Goal: Transaction & Acquisition: Purchase product/service

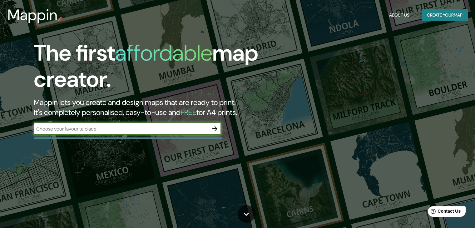
click at [432, 16] on button "Create your map" at bounding box center [445, 15] width 46 height 12
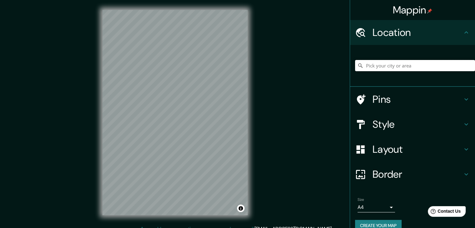
click at [398, 65] on input "Pick your city or area" at bounding box center [415, 65] width 120 height 11
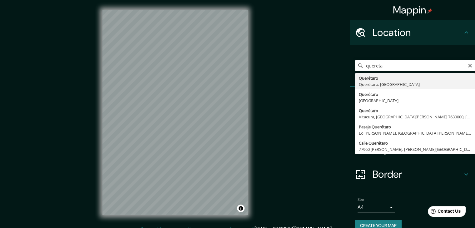
type input "Querétaro, Querétaro, México"
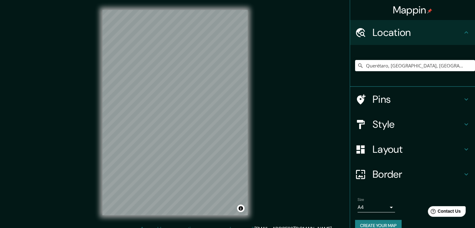
click at [427, 99] on h4 "Pins" at bounding box center [418, 99] width 90 height 12
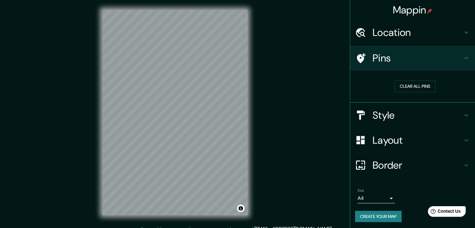
click at [393, 119] on h4 "Style" at bounding box center [418, 115] width 90 height 12
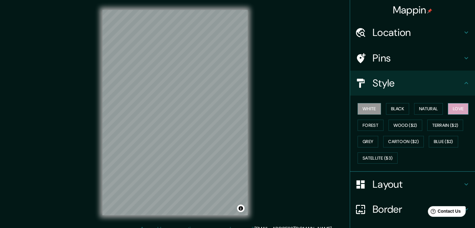
click at [458, 105] on button "Love" at bounding box center [458, 109] width 21 height 12
click at [373, 185] on h4 "Layout" at bounding box center [418, 184] width 90 height 12
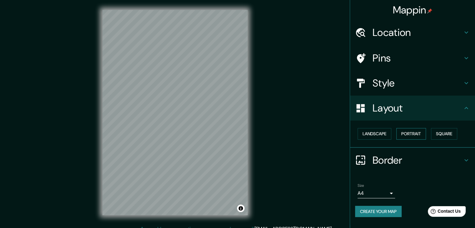
click at [417, 138] on button "Portrait" at bounding box center [411, 134] width 30 height 12
click at [447, 131] on button "Square" at bounding box center [444, 134] width 26 height 12
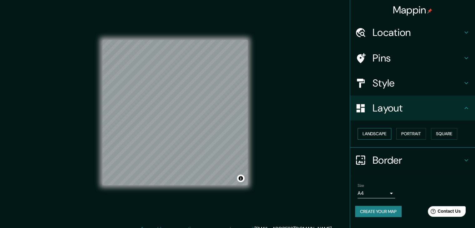
click at [374, 134] on button "Landscape" at bounding box center [375, 134] width 34 height 12
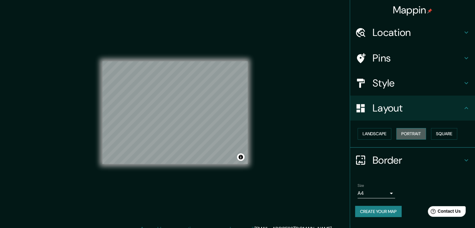
click at [410, 131] on button "Portrait" at bounding box center [411, 134] width 30 height 12
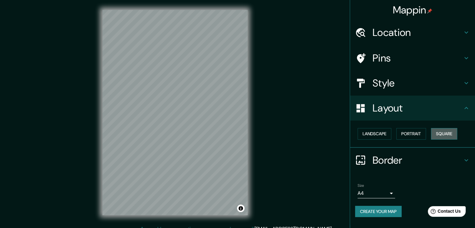
click at [450, 131] on button "Square" at bounding box center [444, 134] width 26 height 12
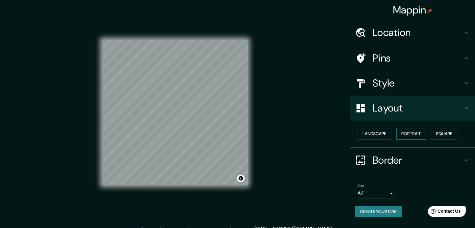
click at [422, 134] on button "Portrait" at bounding box center [411, 134] width 30 height 12
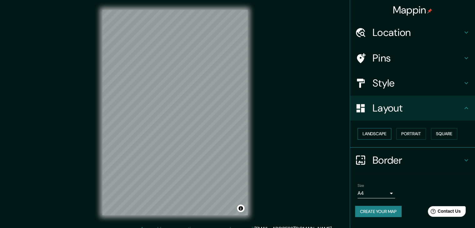
click at [383, 129] on button "Landscape" at bounding box center [375, 134] width 34 height 12
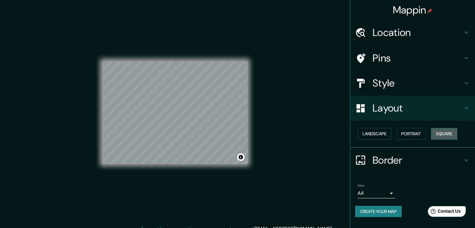
click at [457, 132] on button "Square" at bounding box center [444, 134] width 26 height 12
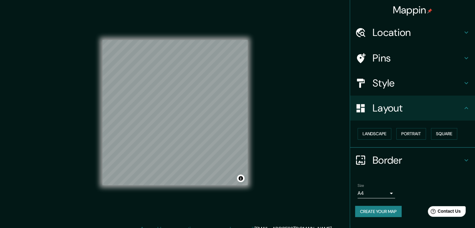
click at [392, 191] on body "Mappin Location Querétaro, Querétaro, México Pins Style Layout Landscape Portra…" at bounding box center [237, 114] width 475 height 228
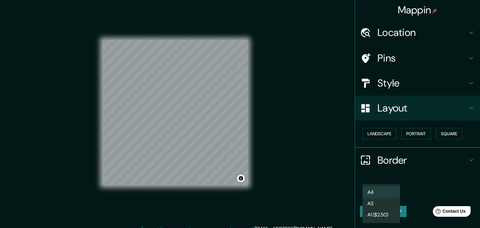
click at [376, 204] on li "A3" at bounding box center [380, 203] width 37 height 11
click at [392, 190] on body "Mappin Location Querétaro, Querétaro, México Pins Style Layout Landscape Portra…" at bounding box center [240, 114] width 480 height 228
click at [378, 190] on li "A4" at bounding box center [380, 192] width 37 height 11
type input "single"
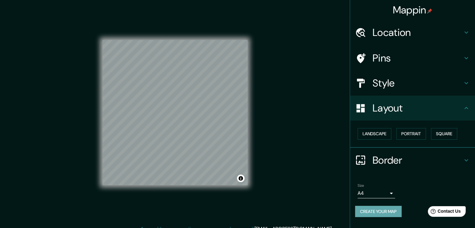
click at [386, 212] on button "Create your map" at bounding box center [378, 212] width 47 height 12
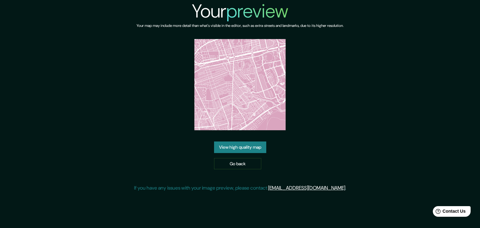
click at [241, 90] on img at bounding box center [239, 84] width 91 height 91
click at [243, 147] on link "View high quality map" at bounding box center [240, 148] width 52 height 12
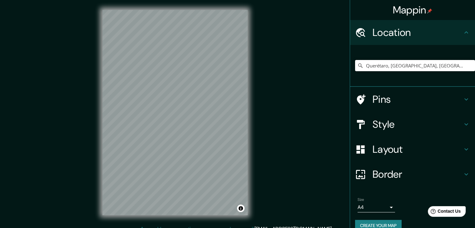
click at [427, 65] on input "Querétaro, [GEOGRAPHIC_DATA], [GEOGRAPHIC_DATA]" at bounding box center [415, 65] width 120 height 11
click at [442, 64] on input "Querétaro, Querétaro, México" at bounding box center [415, 65] width 120 height 11
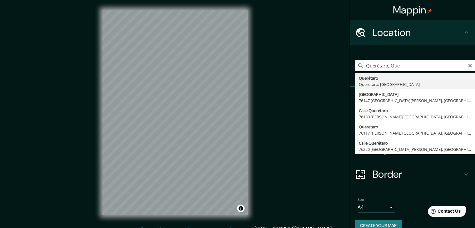
type input "Querétaro, [GEOGRAPHIC_DATA], [GEOGRAPHIC_DATA]"
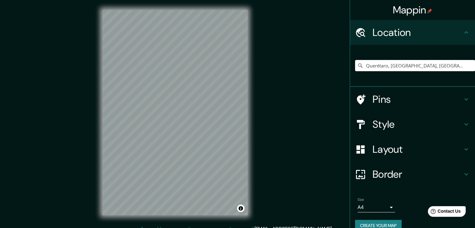
click at [142, 9] on div "© Mapbox © OpenStreetMap Improve this map" at bounding box center [174, 112] width 165 height 225
click at [382, 206] on body "Mappin Location Querétaro, Querétaro, México Pins Style Layout Border Choose a …" at bounding box center [237, 114] width 475 height 228
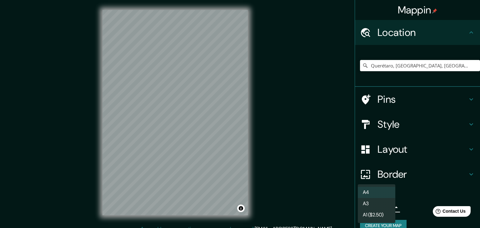
click at [370, 192] on li "A4" at bounding box center [376, 192] width 37 height 11
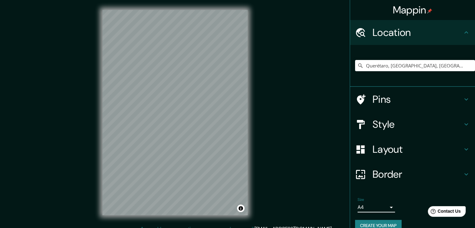
click at [375, 204] on body "Mappin Location Querétaro, Querétaro, México Pins Style Layout Border Choose a …" at bounding box center [237, 114] width 475 height 228
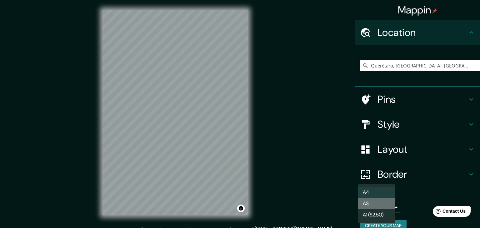
click at [375, 204] on li "A3" at bounding box center [376, 203] width 37 height 11
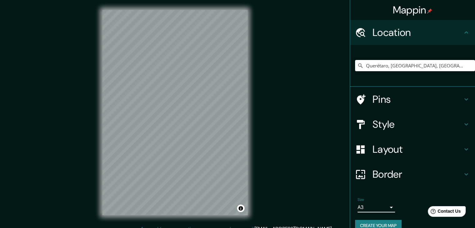
click at [401, 125] on h4 "Style" at bounding box center [418, 124] width 90 height 12
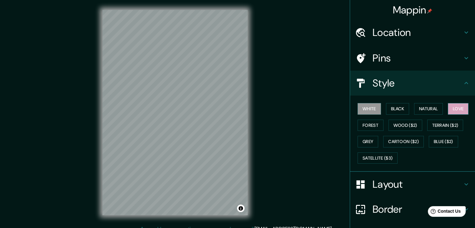
click at [455, 108] on button "Love" at bounding box center [458, 109] width 21 height 12
click at [427, 85] on h4 "Style" at bounding box center [418, 83] width 90 height 12
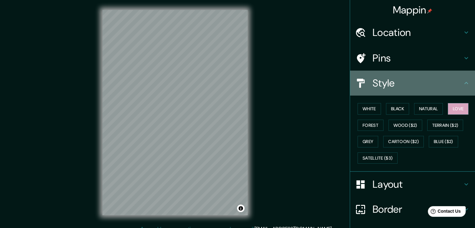
click at [460, 81] on div "Style" at bounding box center [412, 83] width 125 height 25
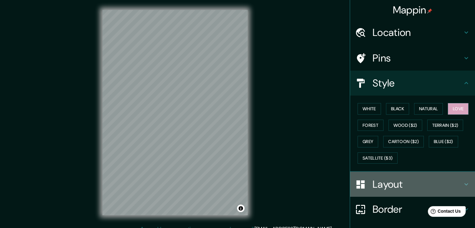
click at [432, 181] on h4 "Layout" at bounding box center [418, 184] width 90 height 12
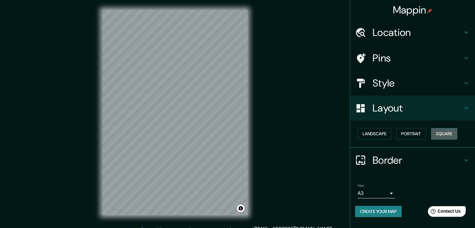
click at [441, 129] on button "Square" at bounding box center [444, 134] width 26 height 12
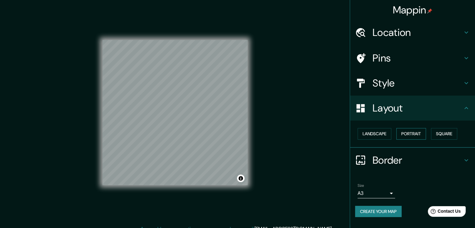
drag, startPoint x: 380, startPoint y: 131, endPoint x: 401, endPoint y: 130, distance: 21.3
click at [379, 132] on button "Landscape" at bounding box center [375, 134] width 34 height 12
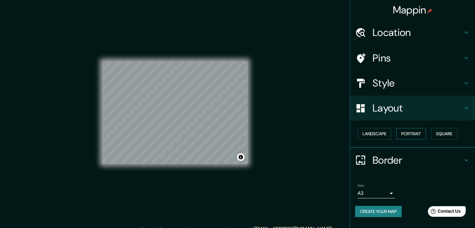
click at [416, 130] on button "Portrait" at bounding box center [411, 134] width 30 height 12
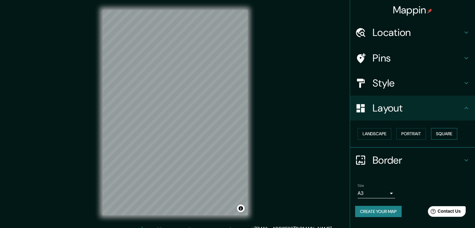
click at [443, 131] on button "Square" at bounding box center [444, 134] width 26 height 12
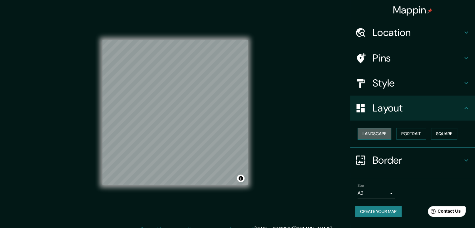
click at [374, 128] on button "Landscape" at bounding box center [375, 134] width 34 height 12
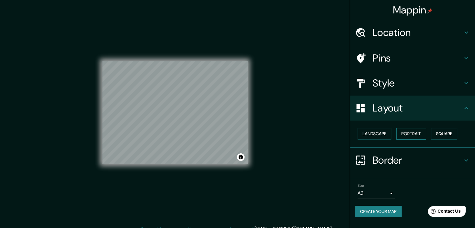
click at [420, 128] on button "Portrait" at bounding box center [411, 134] width 30 height 12
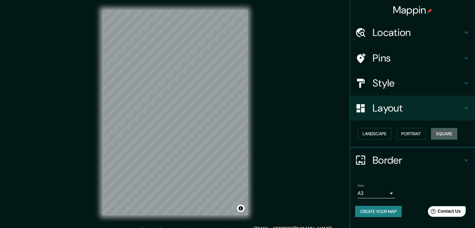
click at [451, 129] on button "Square" at bounding box center [444, 134] width 26 height 12
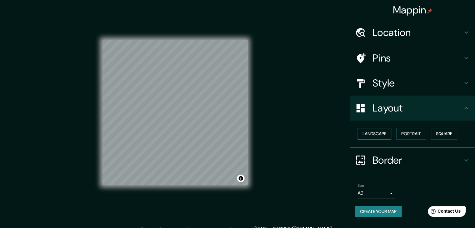
click at [382, 131] on button "Landscape" at bounding box center [375, 134] width 34 height 12
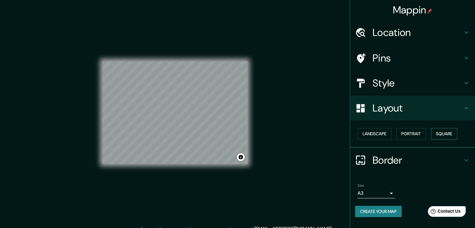
click at [446, 135] on button "Square" at bounding box center [444, 134] width 26 height 12
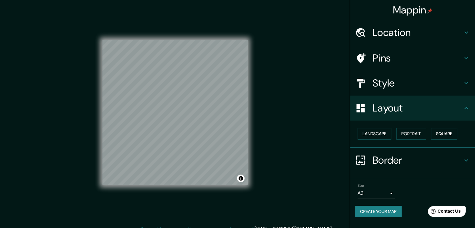
click at [385, 191] on body "Mappin Location Querétaro, Querétaro, México Pins Style Layout Landscape Portra…" at bounding box center [237, 114] width 475 height 228
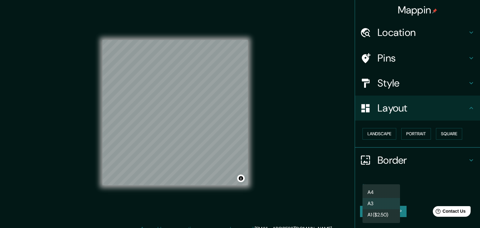
click at [385, 191] on li "A4" at bounding box center [380, 192] width 37 height 11
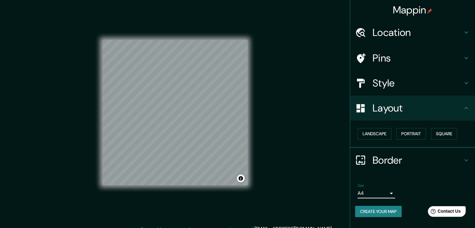
click at [392, 211] on button "Create your map" at bounding box center [378, 212] width 47 height 12
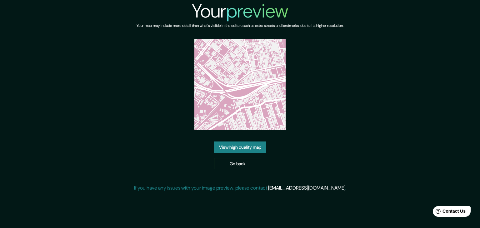
click at [248, 76] on img at bounding box center [239, 84] width 91 height 91
click at [254, 163] on link "Go back" at bounding box center [237, 164] width 47 height 12
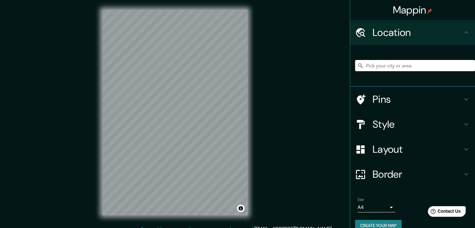
click at [405, 62] on input "Pick your city or area" at bounding box center [415, 65] width 120 height 11
click at [380, 66] on input "q" at bounding box center [415, 65] width 120 height 11
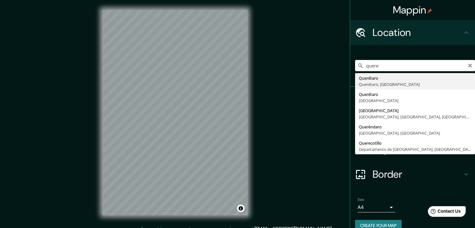
type input "Querétaro, [GEOGRAPHIC_DATA], [GEOGRAPHIC_DATA]"
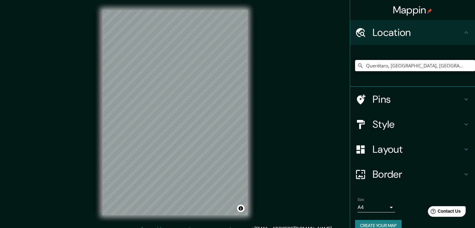
click at [406, 103] on h4 "Pins" at bounding box center [418, 99] width 90 height 12
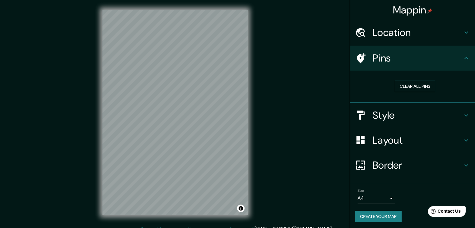
drag, startPoint x: 433, startPoint y: 62, endPoint x: 434, endPoint y: 66, distance: 3.8
click at [434, 62] on h4 "Pins" at bounding box center [418, 58] width 90 height 12
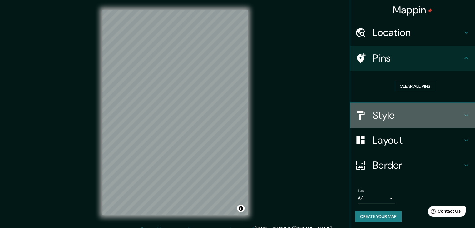
click at [399, 111] on h4 "Style" at bounding box center [418, 115] width 90 height 12
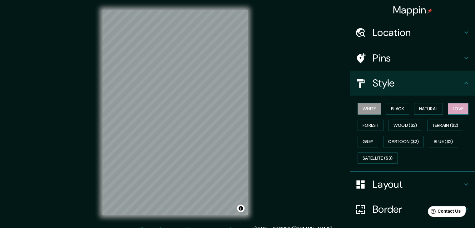
click at [454, 104] on button "Love" at bounding box center [458, 109] width 21 height 12
click at [407, 83] on h4 "Style" at bounding box center [418, 83] width 90 height 12
click at [396, 186] on h4 "Layout" at bounding box center [418, 184] width 90 height 12
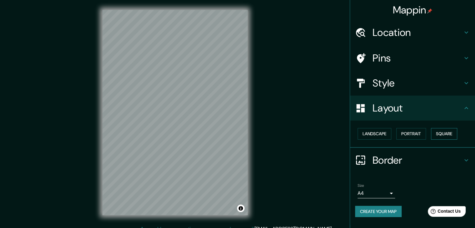
click at [449, 134] on button "Square" at bounding box center [444, 134] width 26 height 12
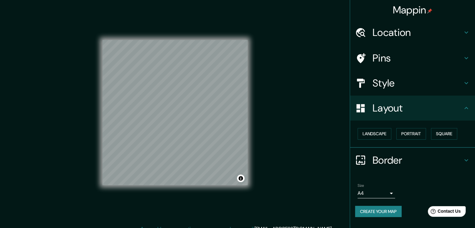
click at [387, 211] on button "Create your map" at bounding box center [378, 212] width 47 height 12
